Goal: Task Accomplishment & Management: Use online tool/utility

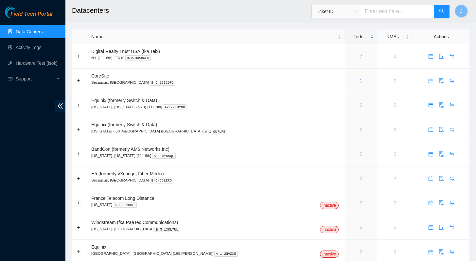
click at [29, 55] on ul "Data Centers Activity Logs Hardware Test (isok) Support" at bounding box center [32, 55] width 65 height 63
click at [34, 34] on link "Data Centers" at bounding box center [29, 31] width 27 height 5
click at [360, 56] on link "7" at bounding box center [361, 56] width 3 height 5
click at [360, 55] on link "6" at bounding box center [361, 56] width 3 height 5
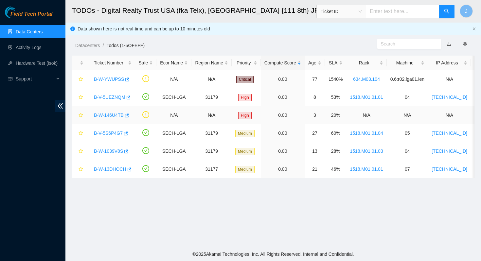
click at [116, 115] on link "B-W-146U4TB" at bounding box center [109, 115] width 30 height 5
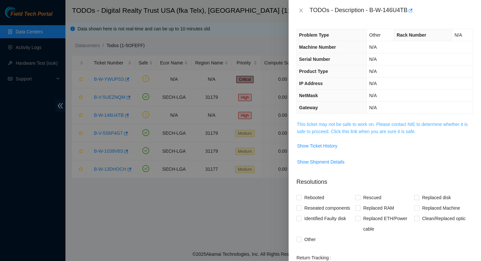
click at [369, 123] on link "This ticket may not be safe to work on. Please contact NIE to determine whether…" at bounding box center [382, 128] width 171 height 12
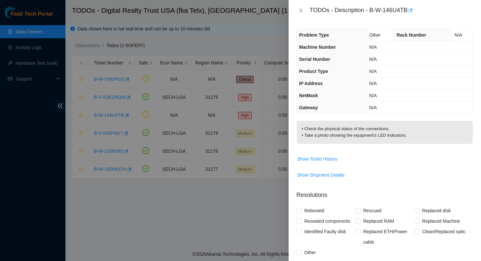
click at [362, 133] on p "• Check the physical status of the connections. • Take a photo showing the equi…" at bounding box center [385, 132] width 176 height 23
click at [324, 162] on span "Show Ticket History" at bounding box center [317, 159] width 40 height 7
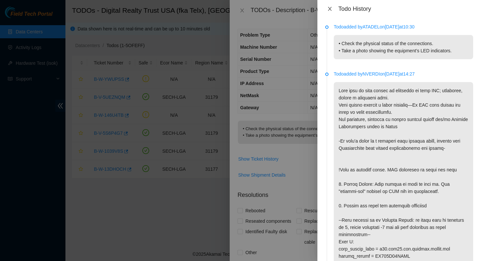
click at [329, 8] on icon "close" at bounding box center [329, 8] width 5 height 5
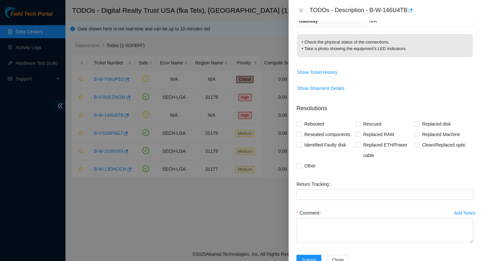
scroll to position [117, 0]
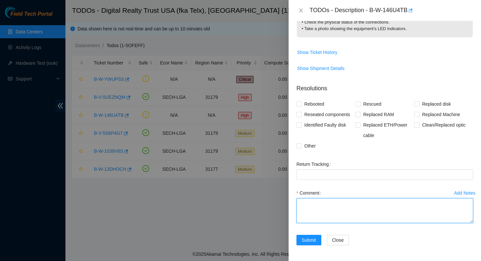
click at [357, 204] on textarea "Comment" at bounding box center [385, 210] width 177 height 25
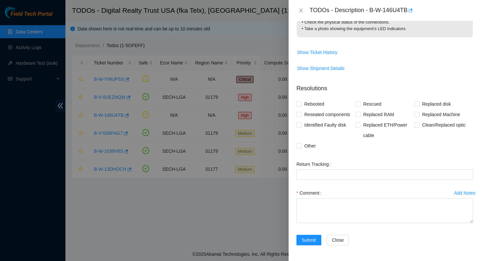
click at [457, 192] on div "Add Notes" at bounding box center [465, 193] width 21 height 5
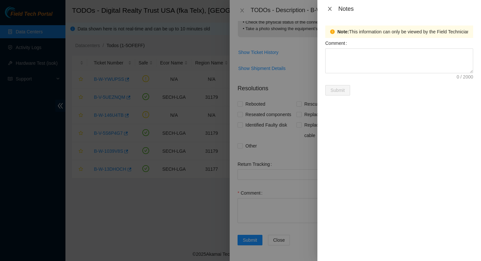
click at [330, 9] on icon "close" at bounding box center [329, 8] width 5 height 5
